Goal: Information Seeking & Learning: Check status

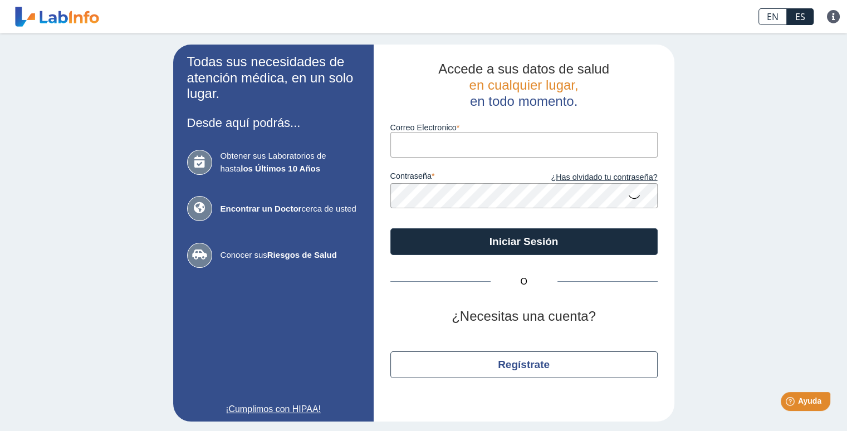
click at [449, 159] on div "contraseña ¿Has olvidado tu contraseña?" at bounding box center [524, 183] width 267 height 51
click at [448, 151] on input "Correo Electronico" at bounding box center [524, 144] width 267 height 25
type input "[EMAIL_ADDRESS][DOMAIN_NAME]"
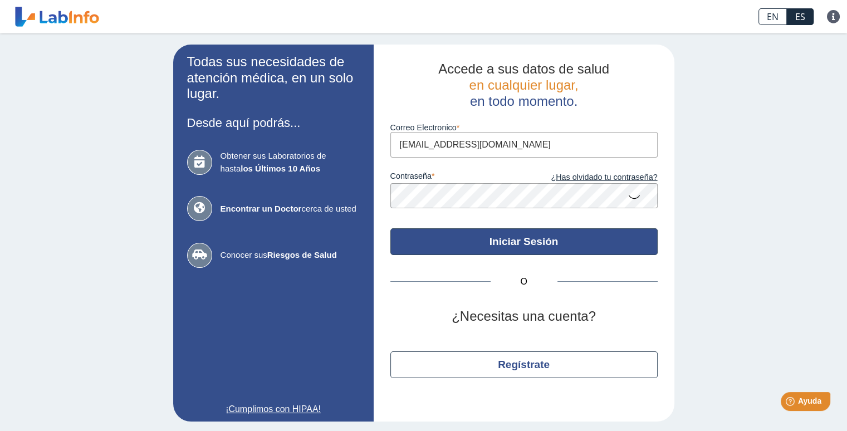
click at [513, 253] on button "Iniciar Sesión" at bounding box center [524, 241] width 267 height 27
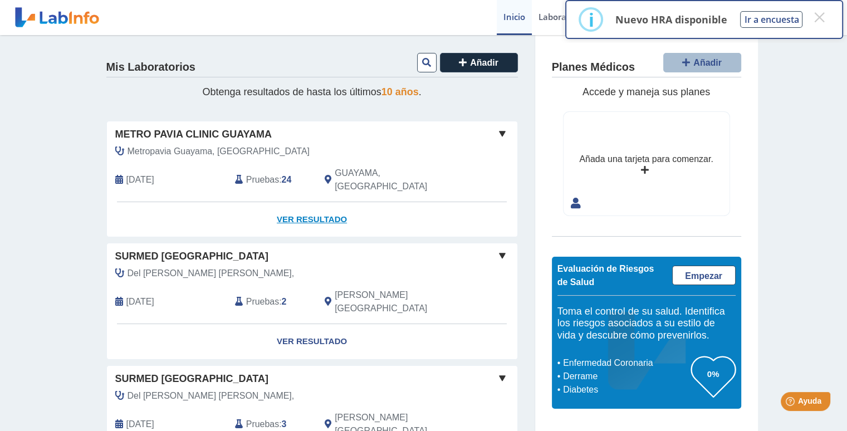
click at [323, 204] on link "Ver Resultado" at bounding box center [312, 219] width 411 height 35
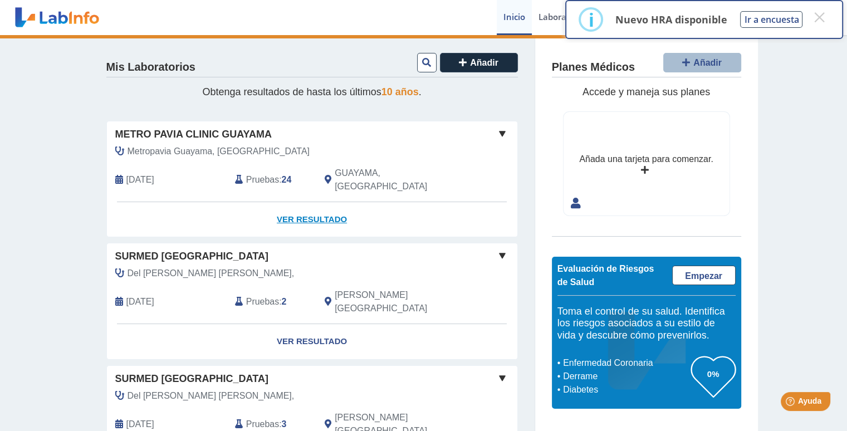
click at [323, 204] on link "Ver Resultado" at bounding box center [312, 219] width 411 height 35
click at [816, 11] on button "×" at bounding box center [819, 17] width 20 height 20
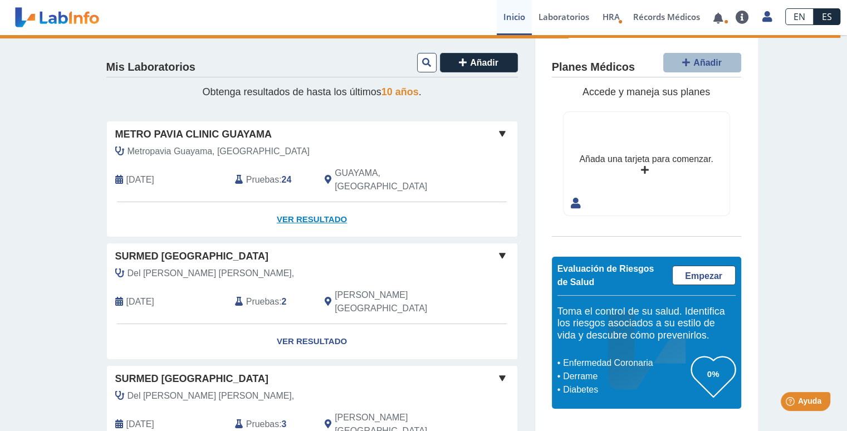
click at [320, 206] on link "Ver Resultado" at bounding box center [312, 219] width 411 height 35
click at [320, 204] on link "Ver Resultado" at bounding box center [312, 219] width 411 height 35
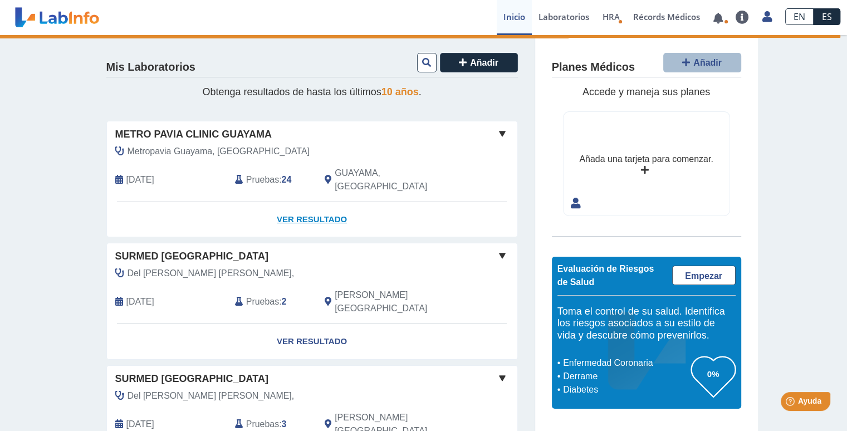
click at [320, 204] on link "Ver Resultado" at bounding box center [312, 219] width 411 height 35
click at [501, 134] on span at bounding box center [502, 133] width 13 height 13
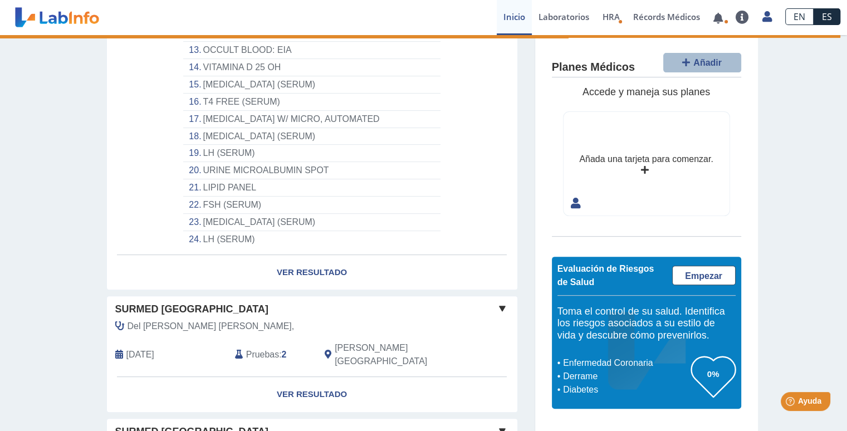
scroll to position [357, 0]
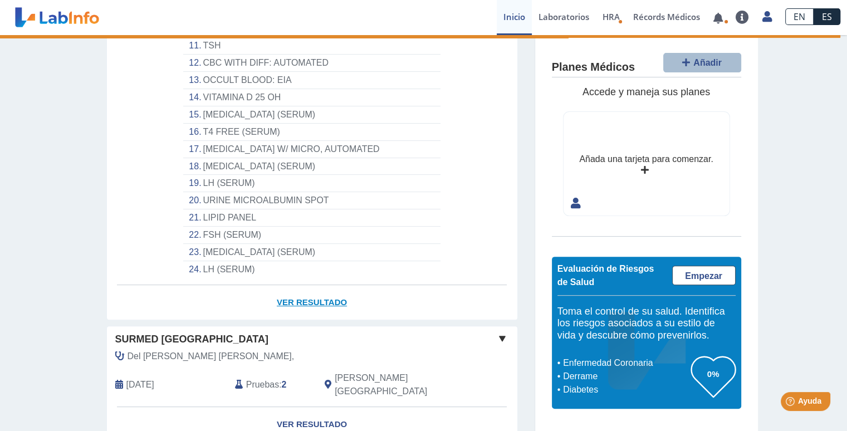
click at [305, 285] on link "Ver Resultado" at bounding box center [312, 302] width 411 height 35
click at [312, 286] on link "Ver Resultado" at bounding box center [312, 302] width 411 height 35
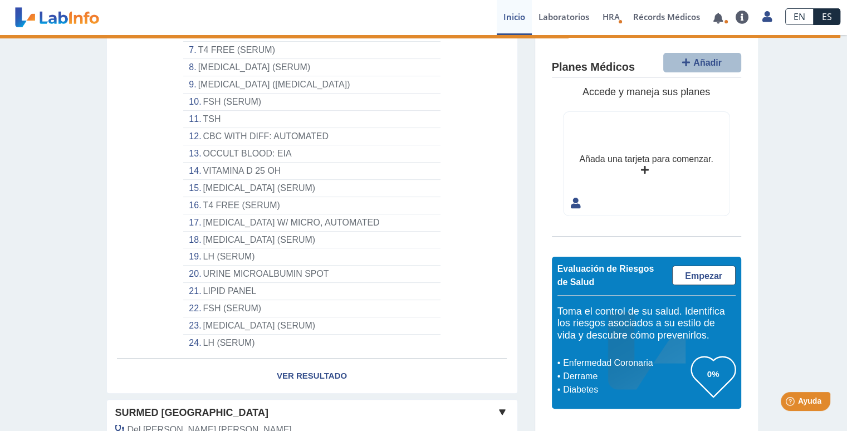
scroll to position [275, 0]
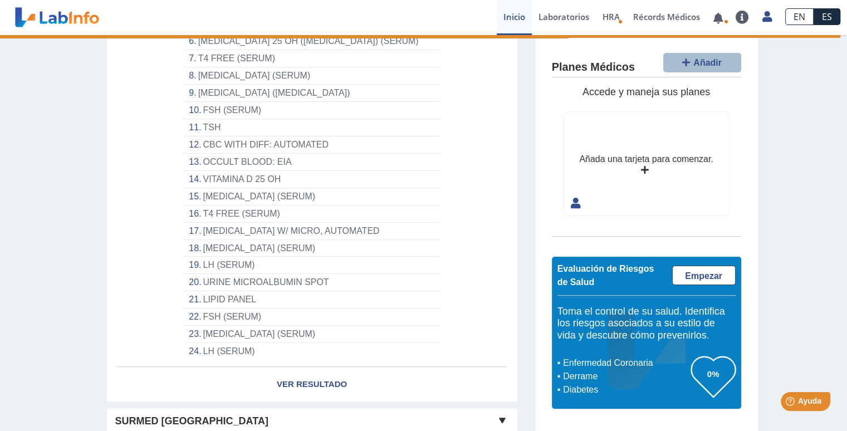
click at [217, 343] on li "LH (SERUM)" at bounding box center [311, 351] width 257 height 17
click at [239, 154] on li "OCCULT BLOOD: EIA" at bounding box center [311, 162] width 257 height 17
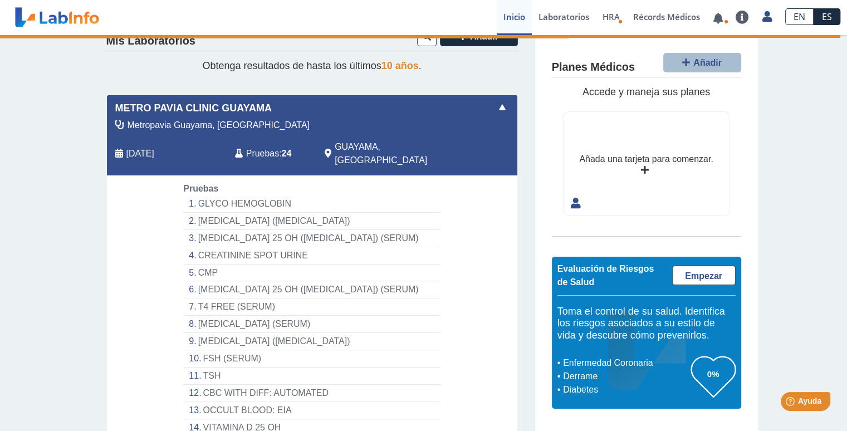
scroll to position [0, 0]
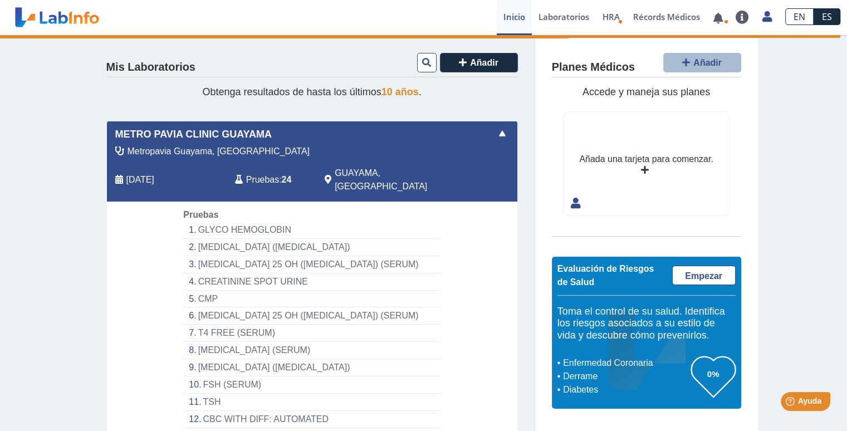
click at [265, 173] on span "Pruebas" at bounding box center [262, 179] width 33 height 13
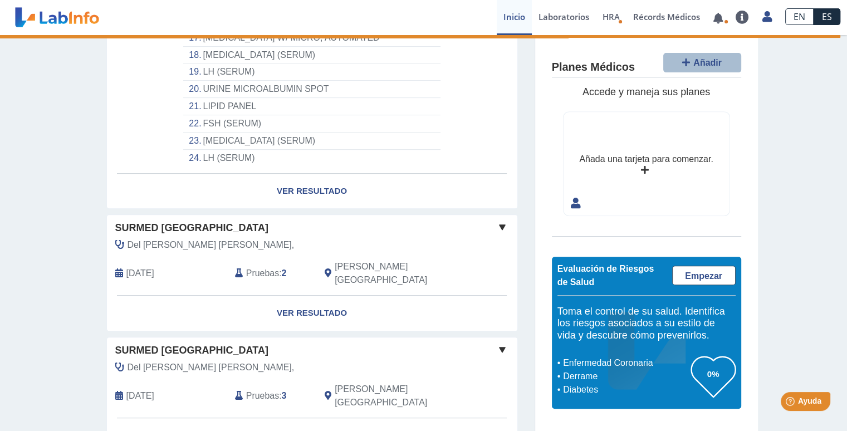
scroll to position [470, 0]
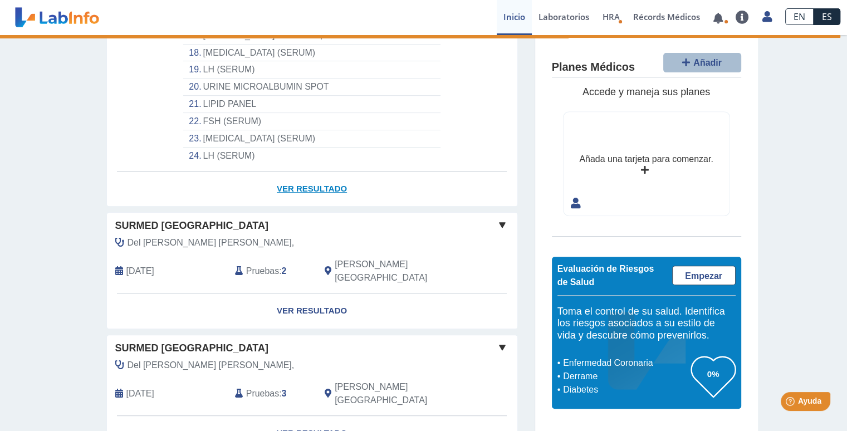
click at [311, 172] on link "Ver Resultado" at bounding box center [312, 189] width 411 height 35
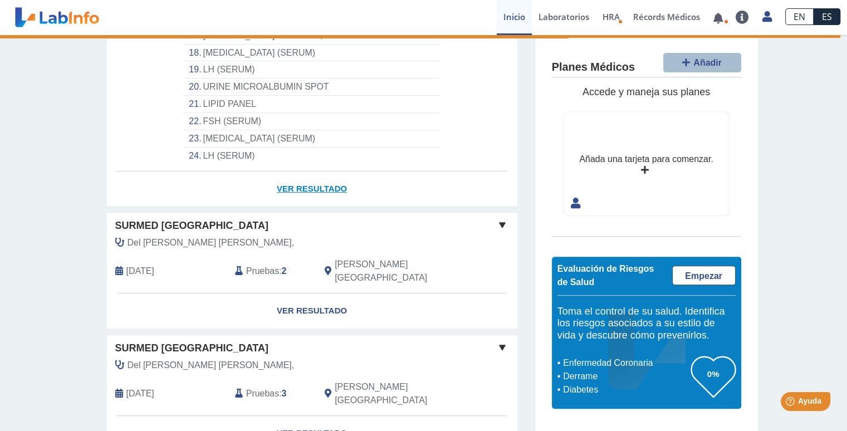
click at [311, 172] on link "Ver Resultado" at bounding box center [312, 189] width 411 height 35
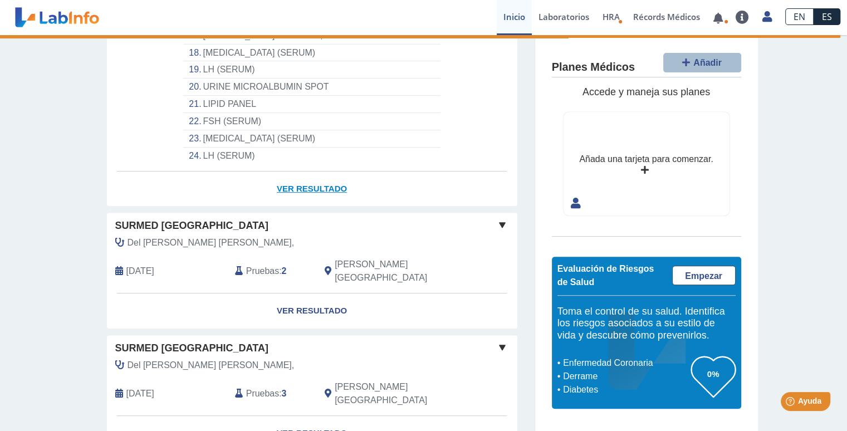
click at [311, 172] on link "Ver Resultado" at bounding box center [312, 189] width 411 height 35
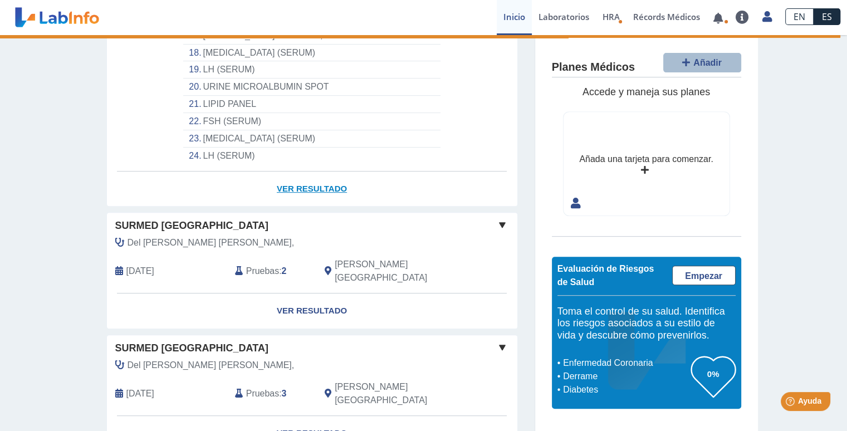
click at [311, 172] on link "Ver Resultado" at bounding box center [312, 189] width 411 height 35
click at [300, 172] on link "Ver Resultado" at bounding box center [312, 189] width 411 height 35
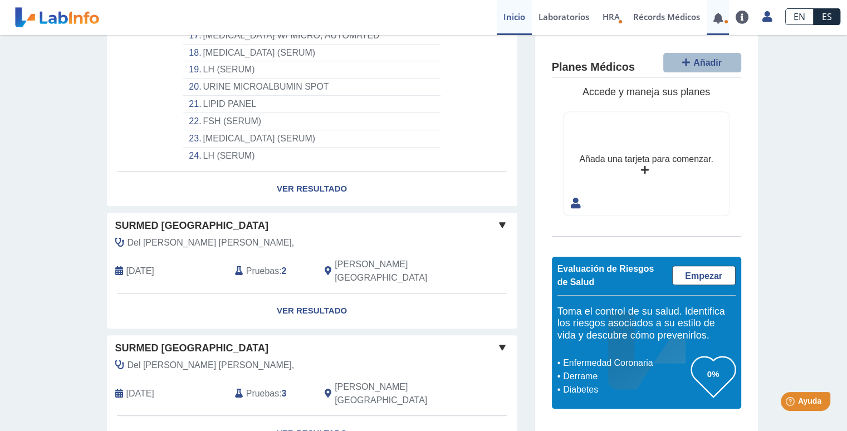
click at [721, 18] on link at bounding box center [718, 18] width 23 height 8
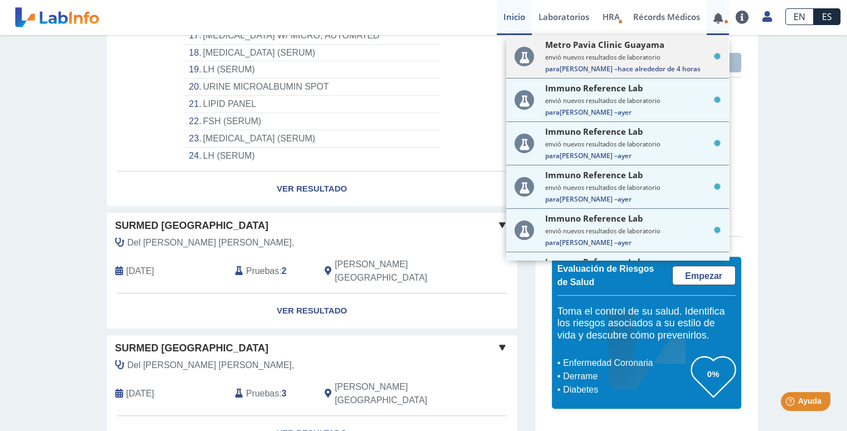
click at [645, 66] on span "hace alrededor de 4 horas" at bounding box center [659, 68] width 83 height 9
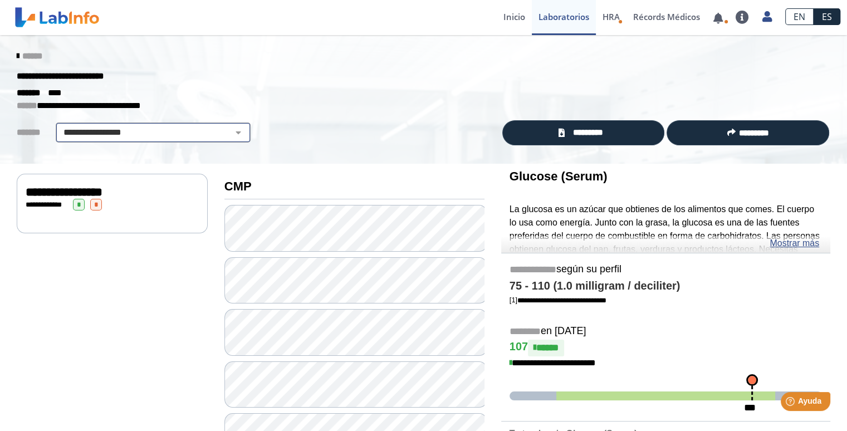
click at [232, 130] on select "**********" at bounding box center [153, 132] width 188 height 13
select select "**********"
click at [59, 126] on select "**********" at bounding box center [153, 132] width 188 height 13
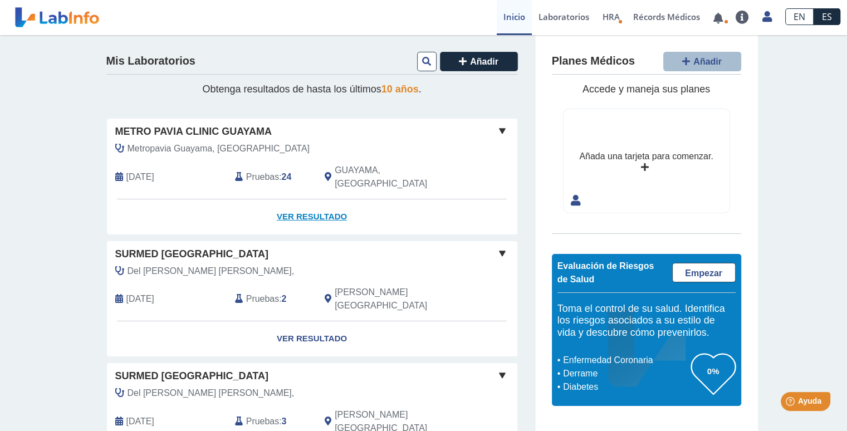
click at [310, 199] on link "Ver Resultado" at bounding box center [312, 216] width 411 height 35
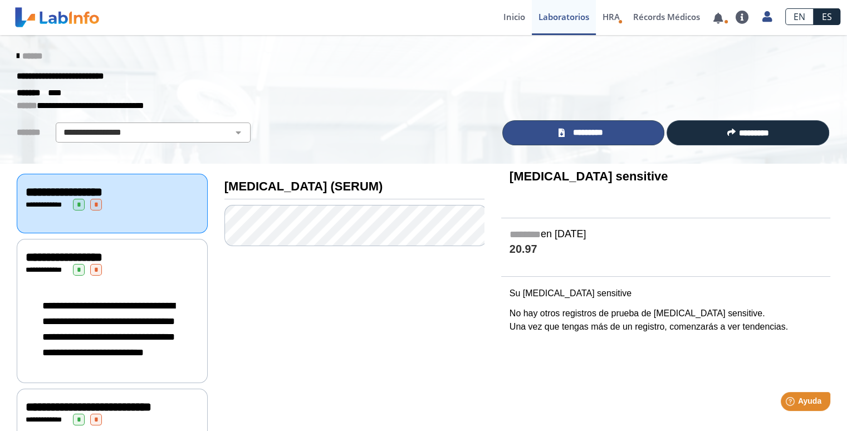
click at [583, 126] on span "*********" at bounding box center [588, 132] width 41 height 13
